Goal: Navigation & Orientation: Find specific page/section

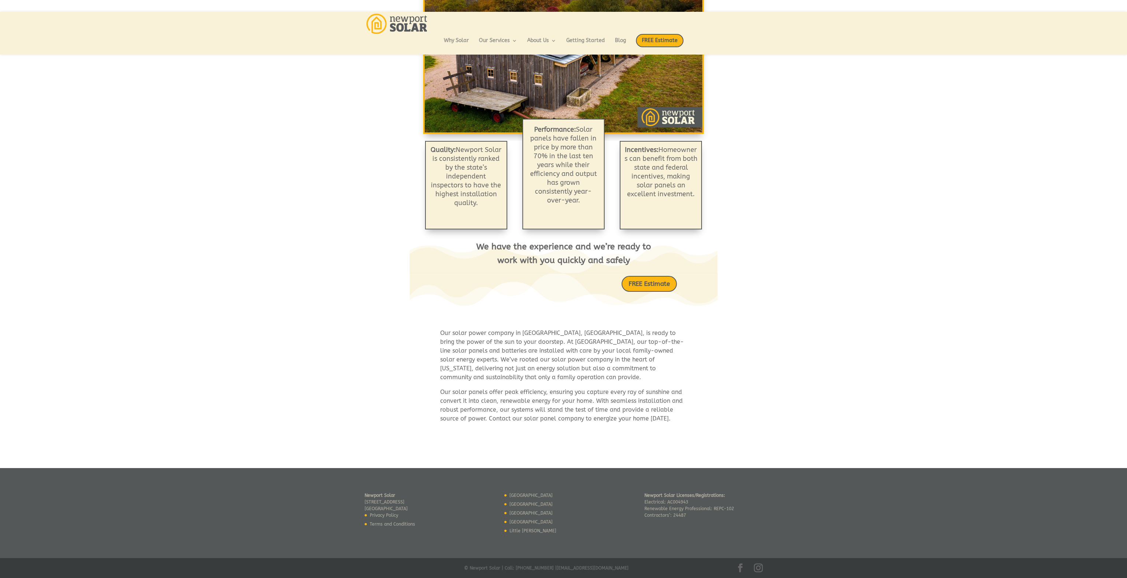
scroll to position [159, 0]
click at [512, 510] on link "[GEOGRAPHIC_DATA]" at bounding box center [531, 512] width 43 height 5
